Goal: Find specific page/section: Find specific page/section

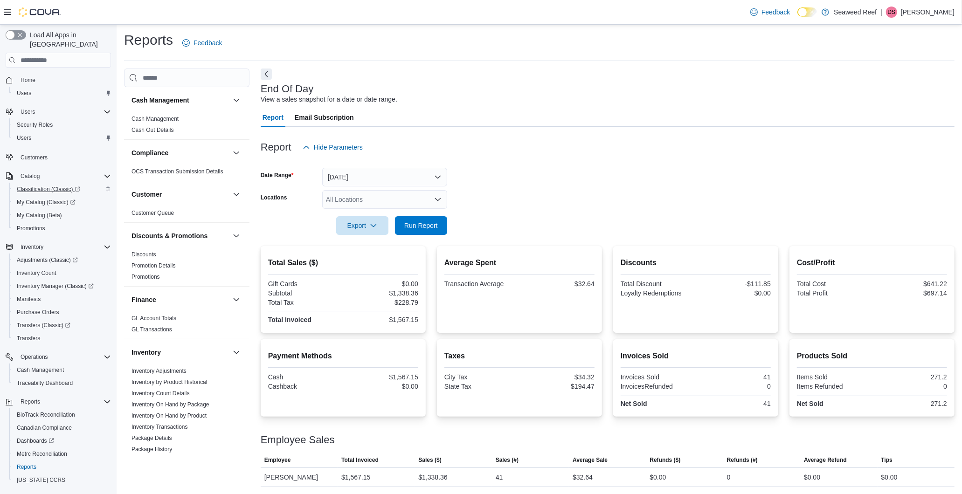
scroll to position [525, 0]
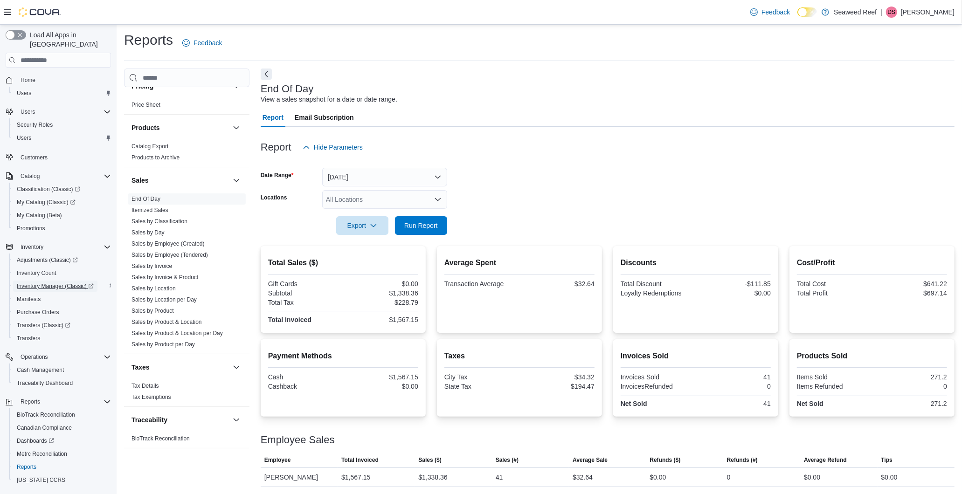
click at [30, 283] on span "Inventory Manager (Classic)" at bounding box center [55, 286] width 77 height 7
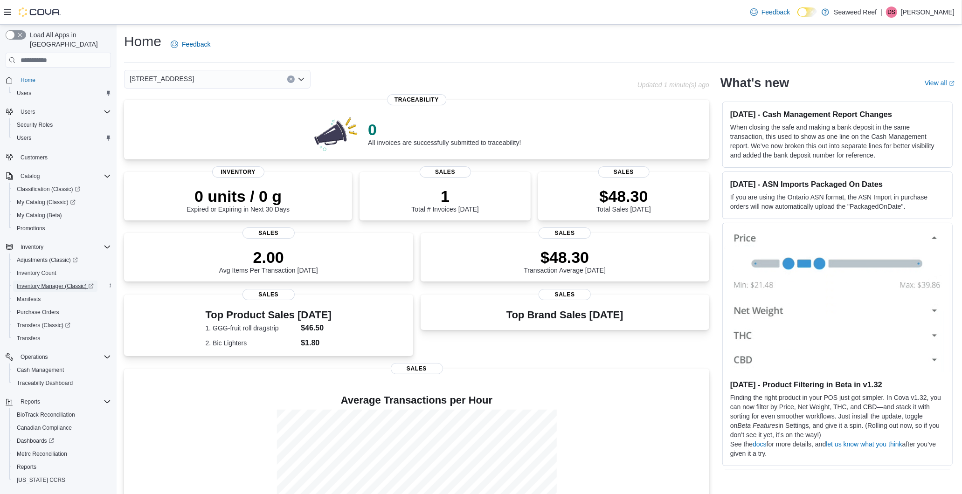
click at [54, 283] on span "Inventory Manager (Classic)" at bounding box center [55, 286] width 77 height 7
click at [234, 343] on dt "2. Bic Lighters" at bounding box center [252, 342] width 92 height 9
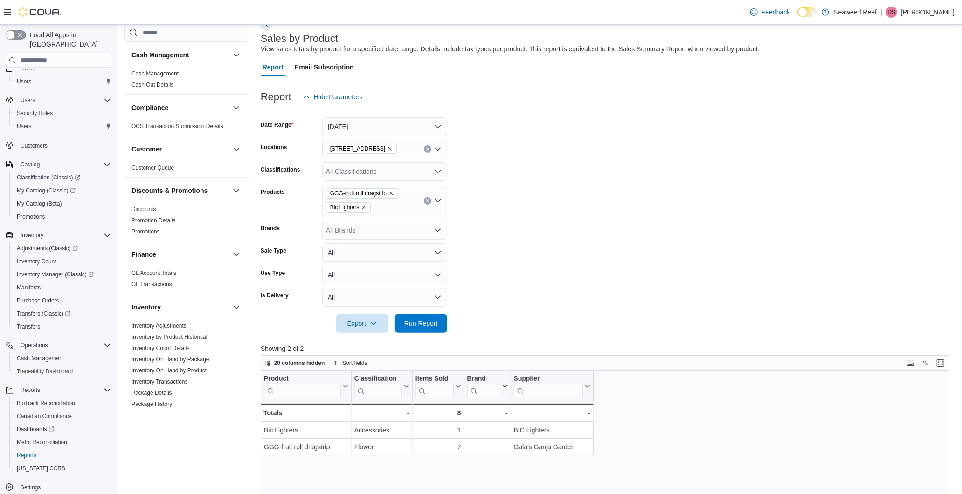
scroll to position [19, 0]
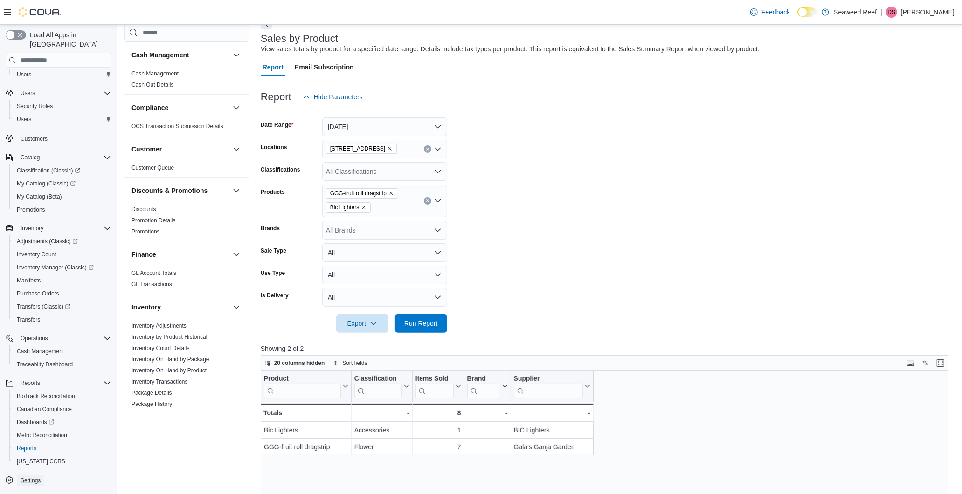
click at [39, 477] on span "Settings" at bounding box center [31, 480] width 20 height 7
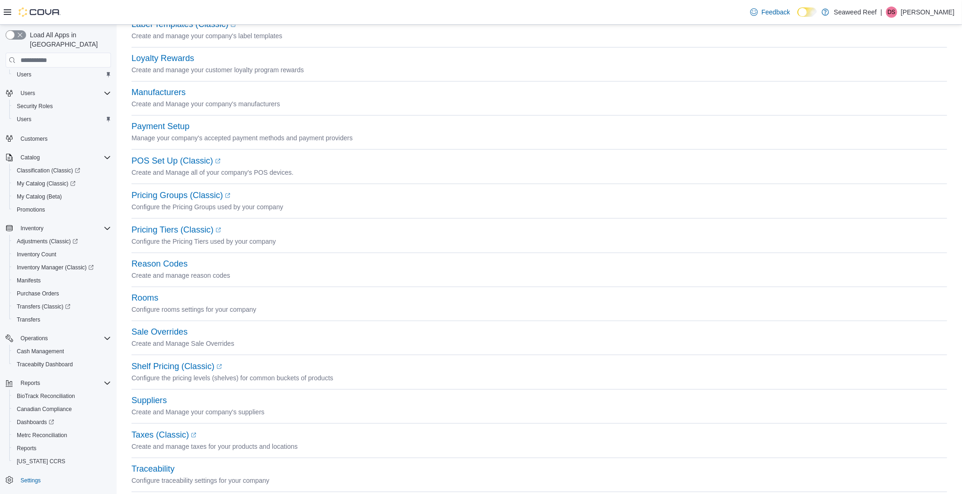
scroll to position [277, 0]
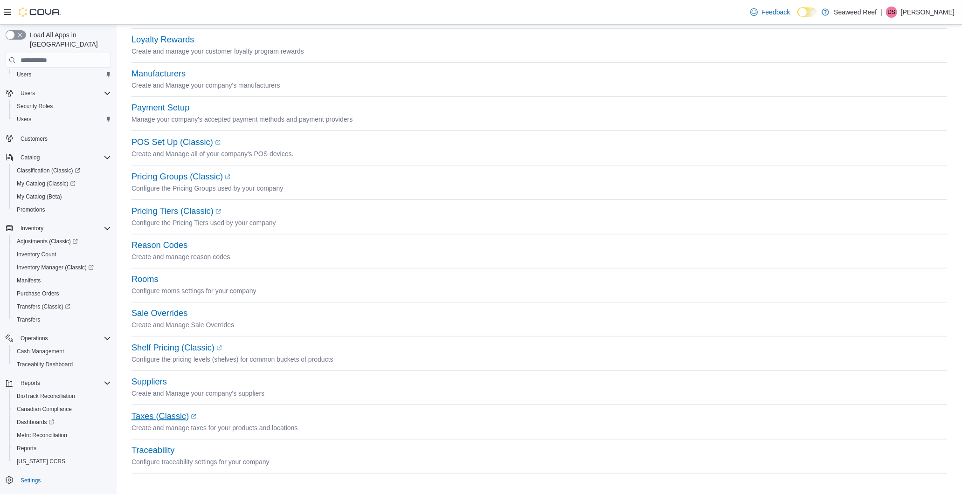
click at [146, 414] on link "Taxes (Classic) (opens in a new tab or window)" at bounding box center [163, 416] width 65 height 9
